Goal: Task Accomplishment & Management: Manage account settings

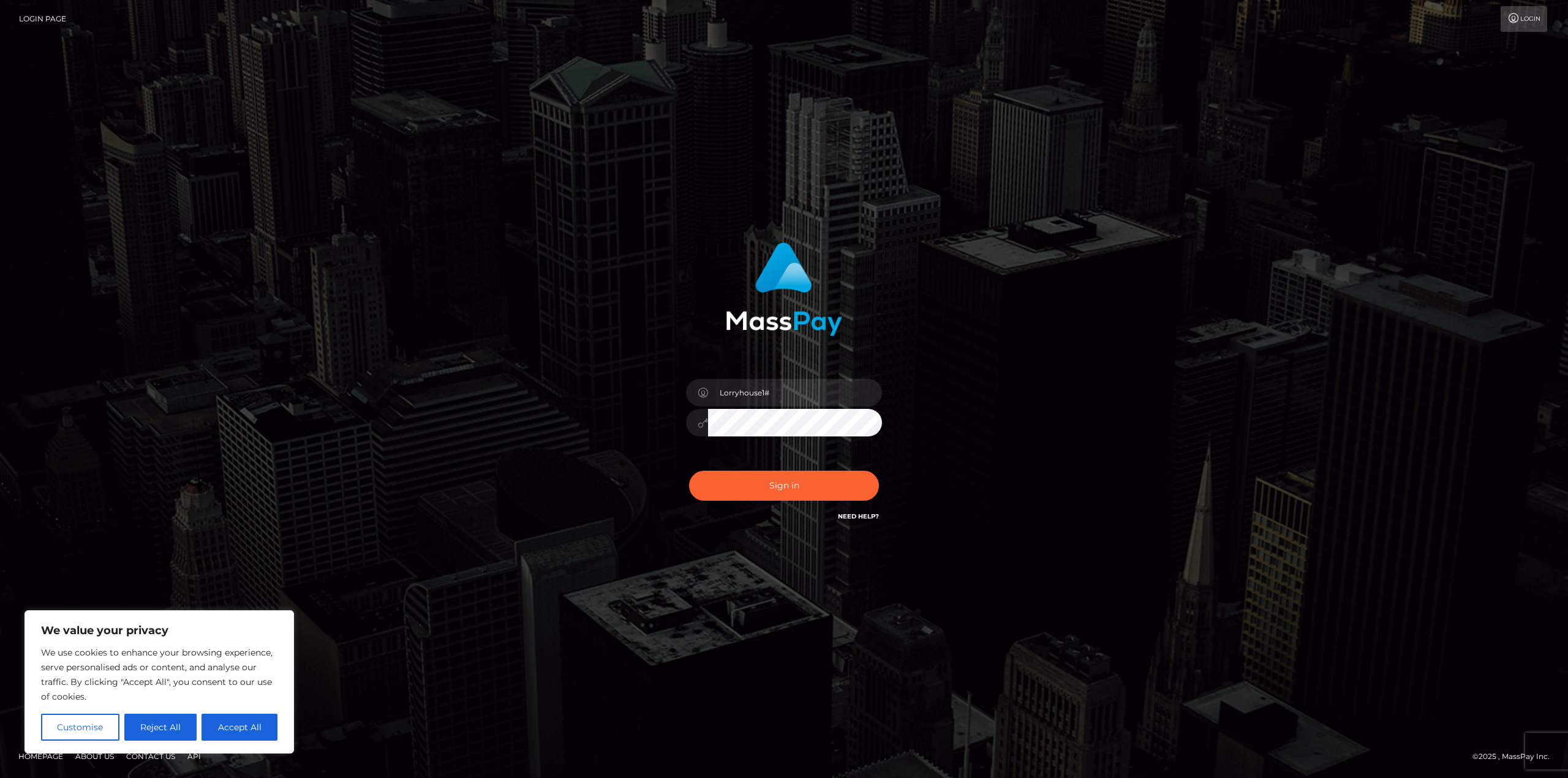
drag, startPoint x: 1268, startPoint y: 489, endPoint x: 743, endPoint y: 374, distance: 537.4
click at [1263, 487] on div "Lorryhouse1#" at bounding box center [784, 388] width 1568 height 495
click at [741, 399] on input "Lorryhouse1#" at bounding box center [794, 392] width 174 height 27
paste input "03061983"
type input "03061983"
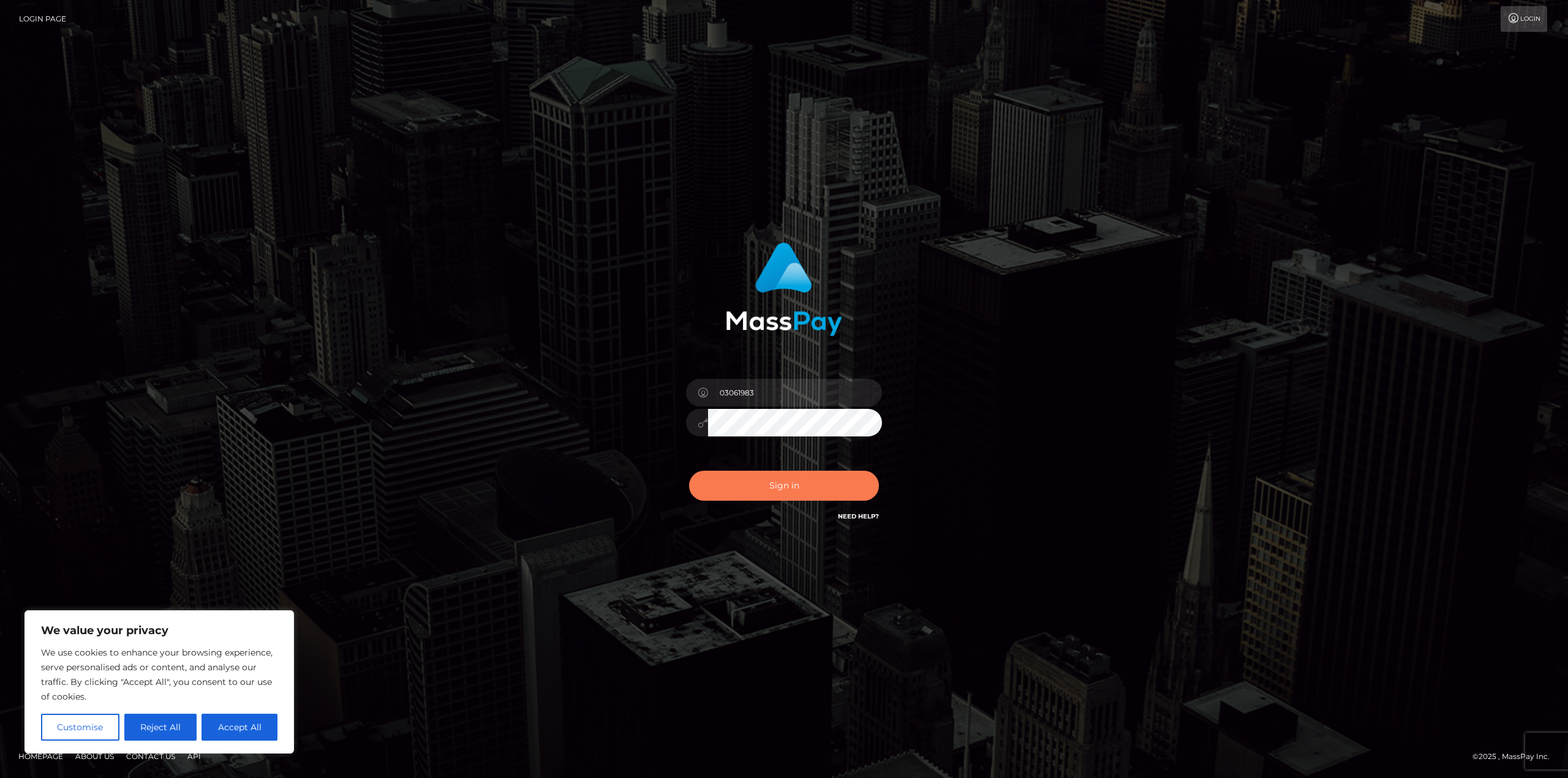
click at [732, 485] on button "Sign in" at bounding box center [784, 485] width 190 height 30
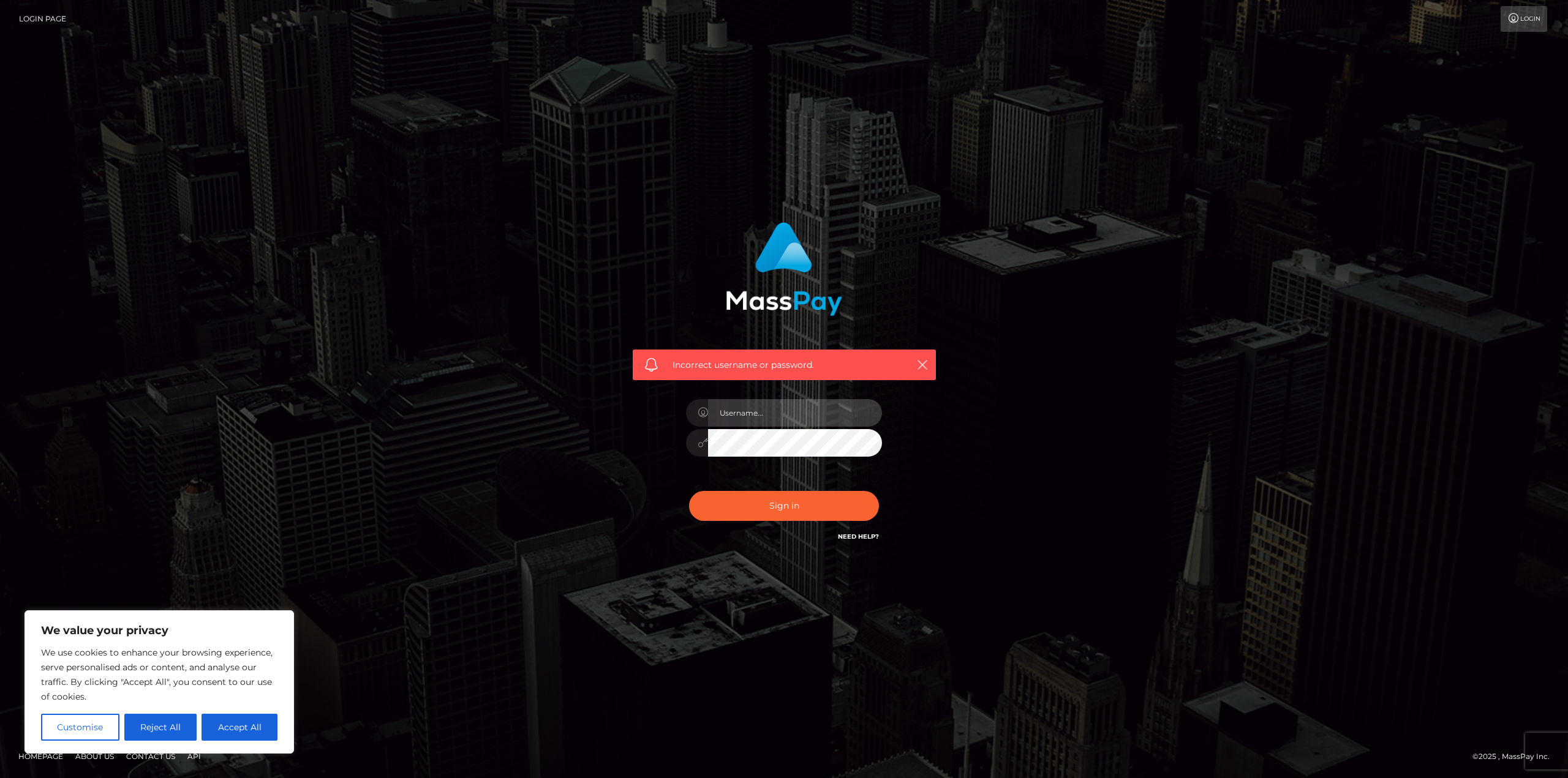
click at [738, 403] on input "text" at bounding box center [794, 412] width 174 height 27
paste input "03061983"
type input "03061983"
drag, startPoint x: 1126, startPoint y: 490, endPoint x: 841, endPoint y: 493, distance: 285.0
click at [1126, 489] on div "Incorrect username or password. 03061983" at bounding box center [783, 389] width 698 height 352
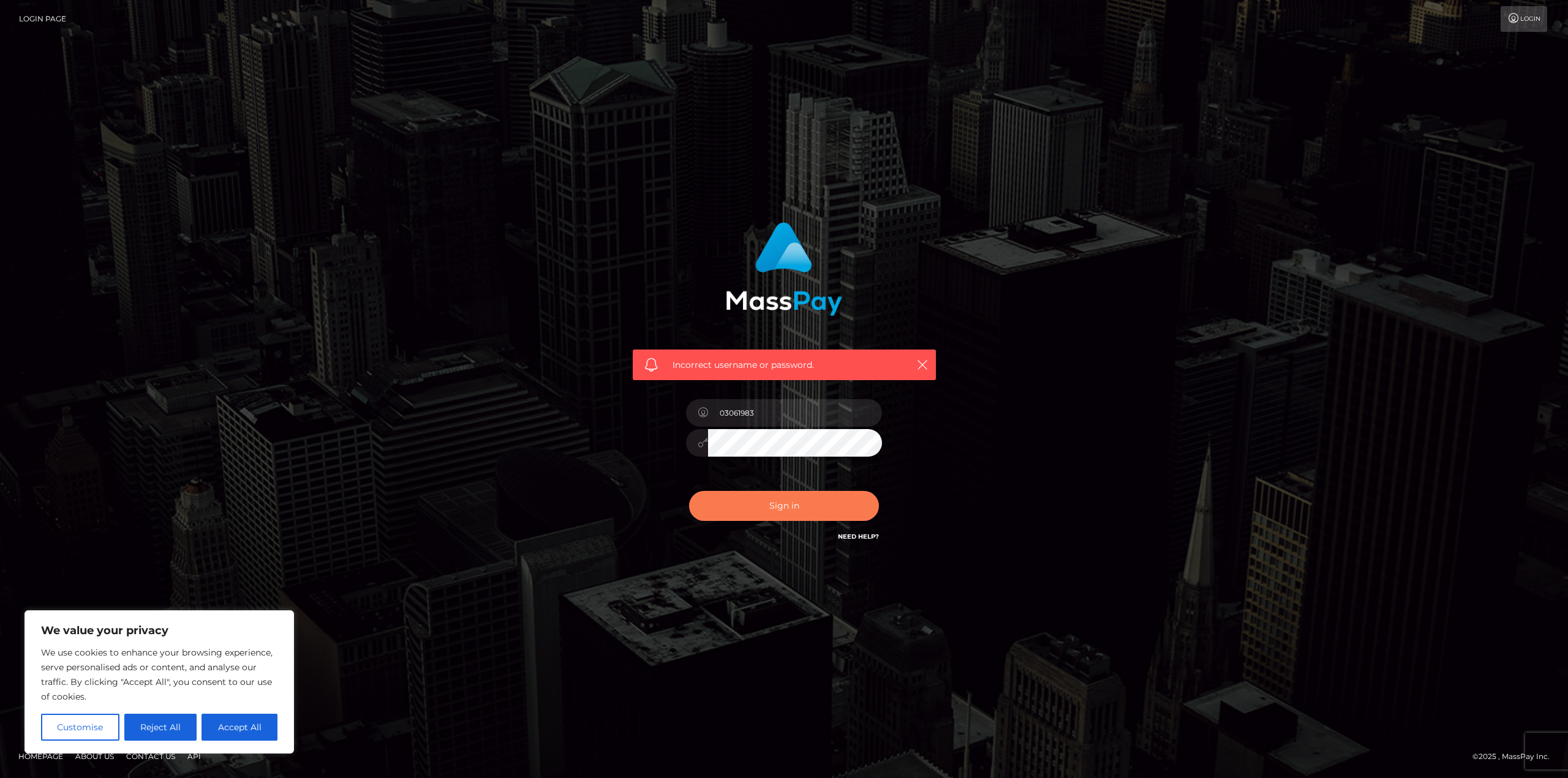
click at [771, 503] on button "Sign in" at bounding box center [784, 506] width 190 height 30
click at [1131, 384] on div "Incorrect username or password." at bounding box center [783, 389] width 698 height 352
click at [729, 415] on input "text" at bounding box center [794, 412] width 174 height 27
type input "03061983"
click at [760, 486] on div "Sign in Need Help?" at bounding box center [784, 511] width 215 height 54
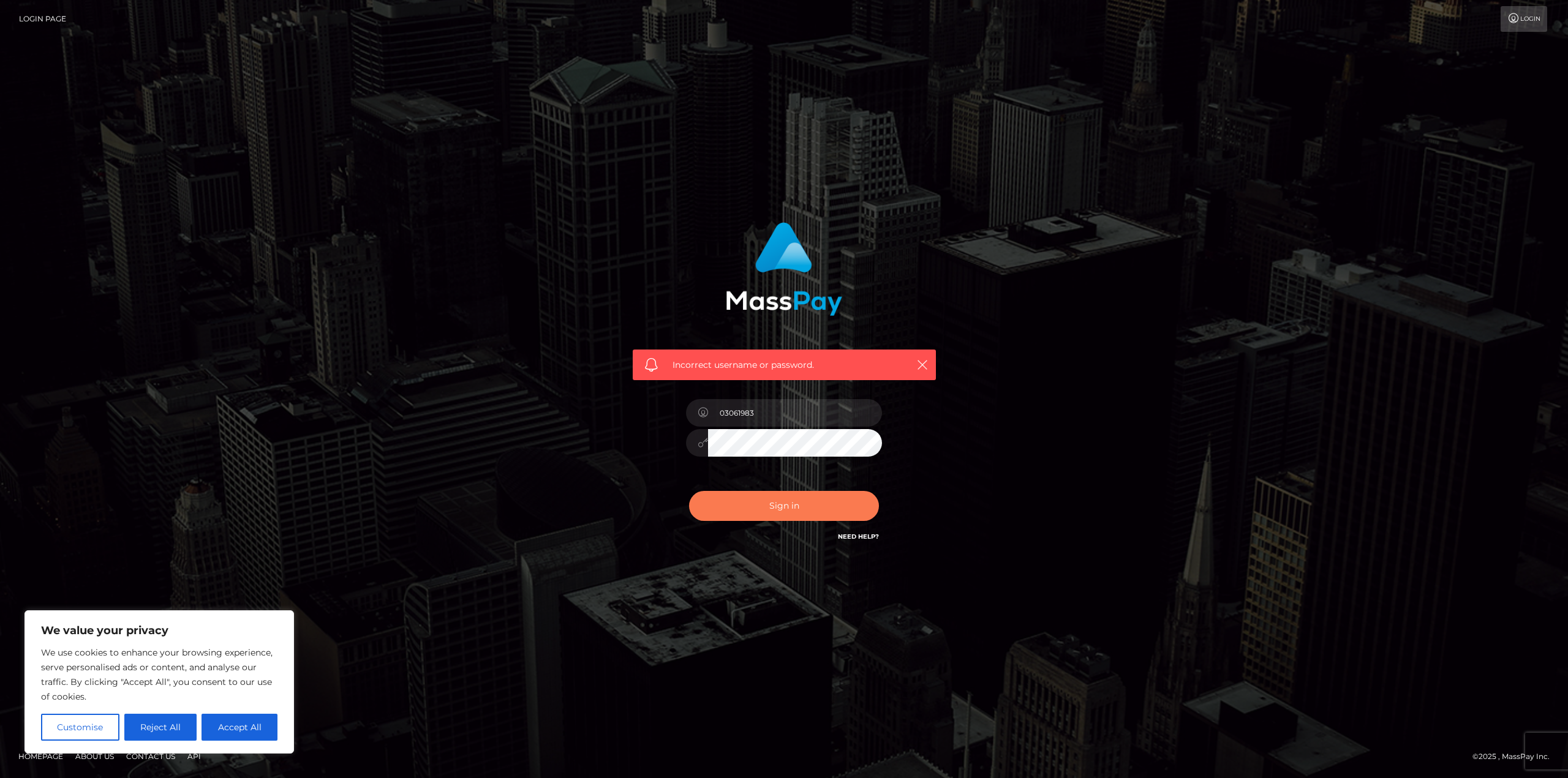
drag, startPoint x: 764, startPoint y: 496, endPoint x: 639, endPoint y: 360, distance: 184.7
click at [764, 496] on button "Sign in" at bounding box center [784, 506] width 190 height 30
